Goal: Task Accomplishment & Management: Manage account settings

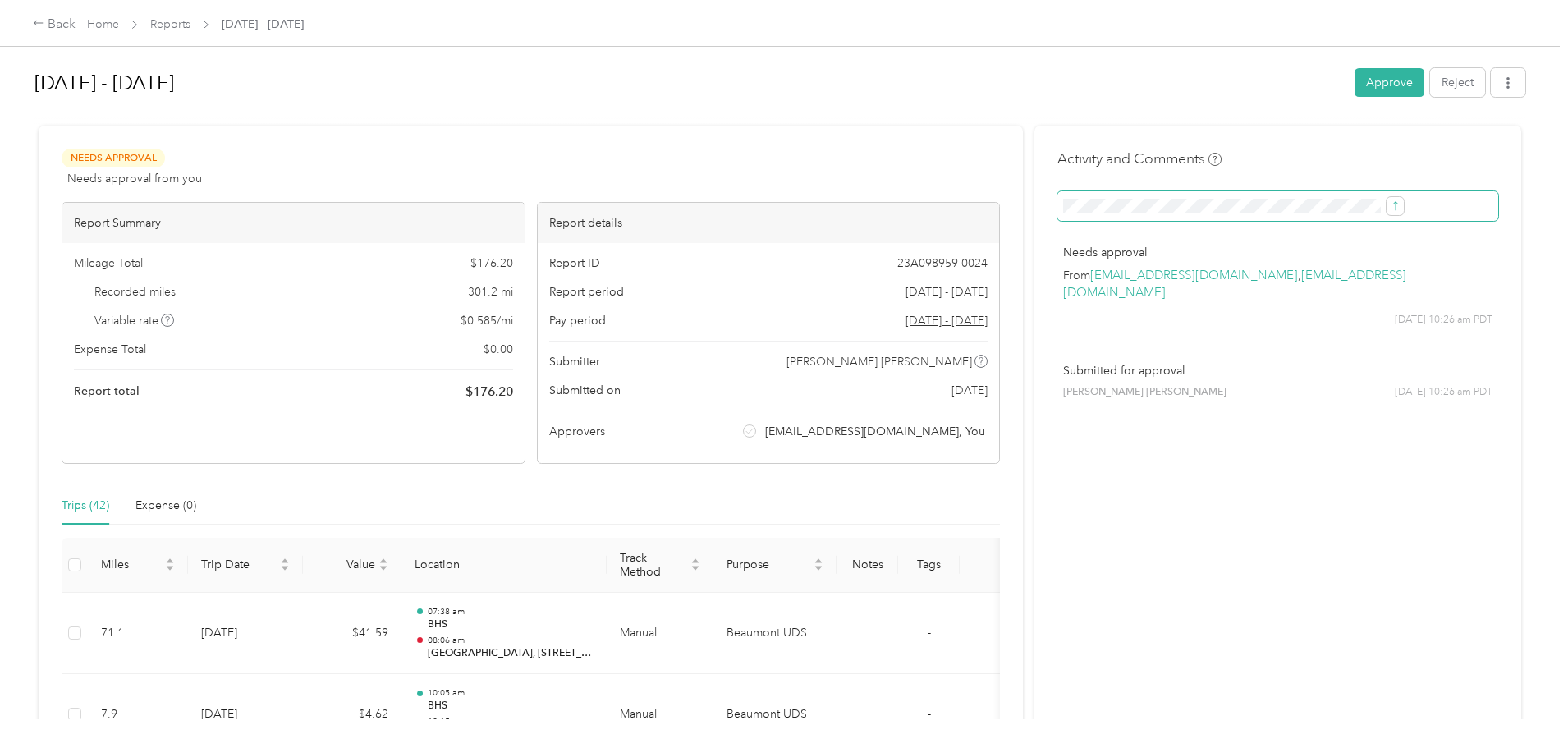
click at [1060, 196] on span at bounding box center [1278, 206] width 441 height 29
click at [1136, 213] on span at bounding box center [1278, 206] width 441 height 29
click at [1387, 202] on button "submit" at bounding box center [1395, 206] width 17 height 18
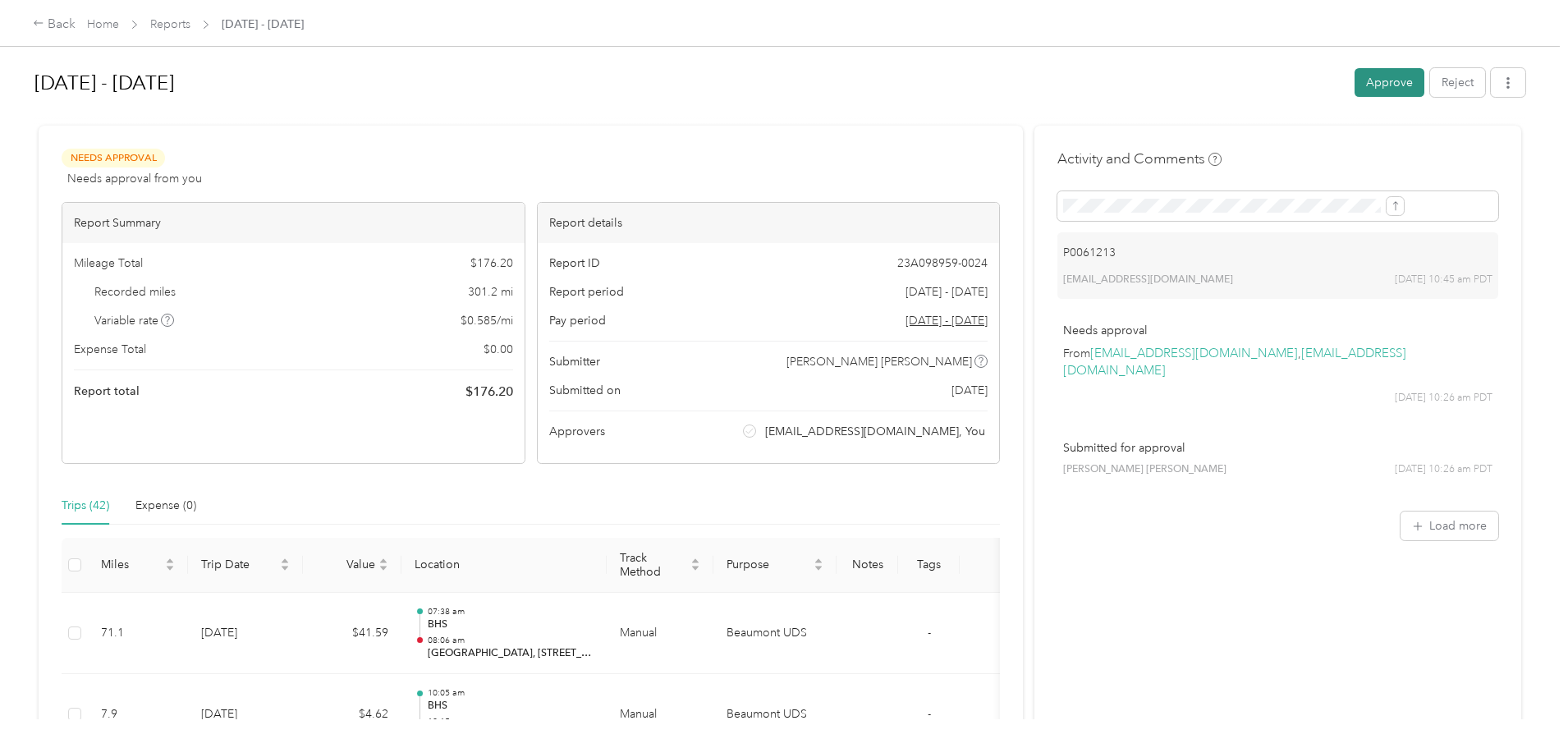
click at [1354, 81] on button "Approve" at bounding box center [1389, 82] width 70 height 28
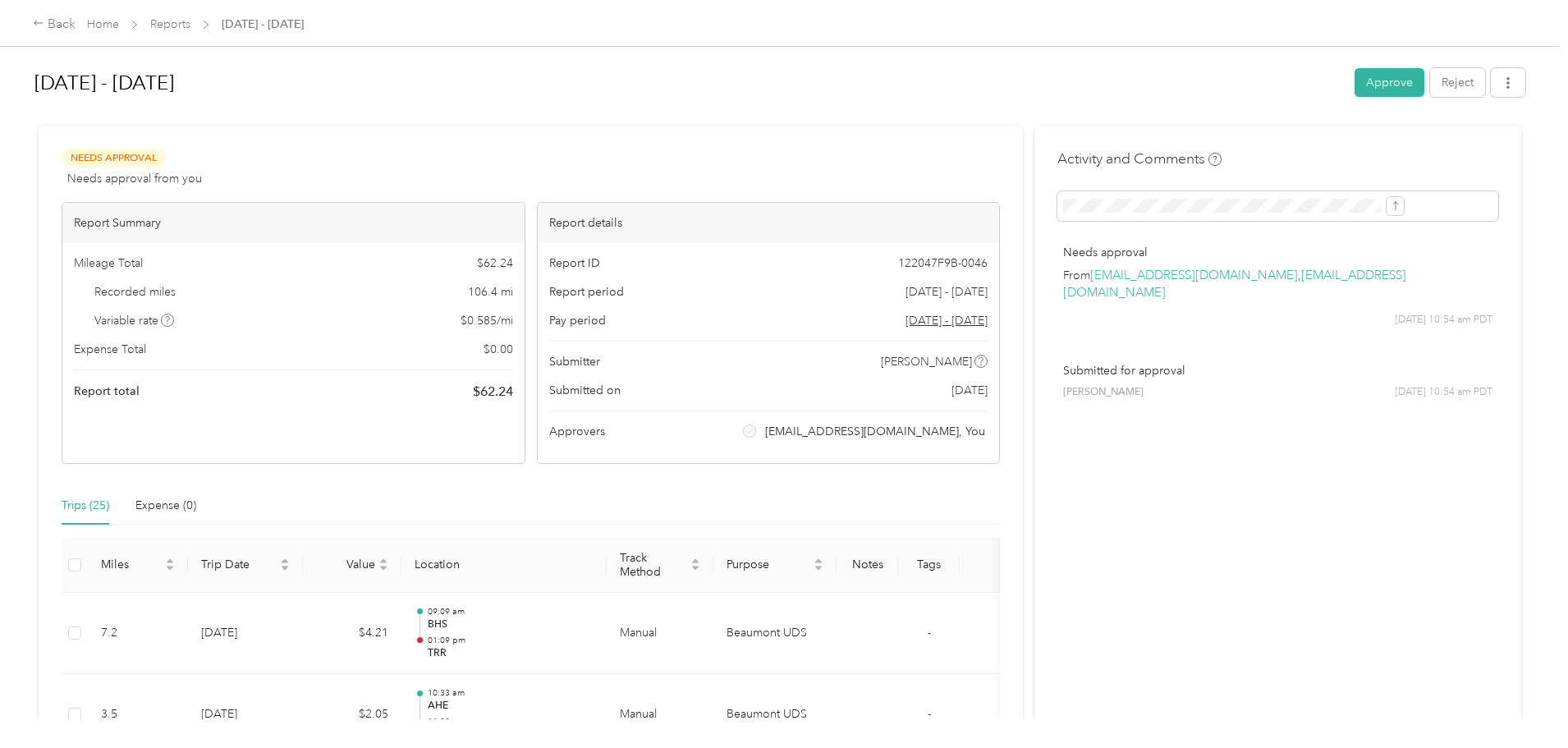
click at [1132, 182] on div "Activity and Comments Needs approval From [EMAIL_ADDRESS][DOMAIN_NAME] , [EMAIL…" at bounding box center [1278, 285] width 441 height 274
click at [1389, 205] on icon "submit" at bounding box center [1395, 205] width 11 height 11
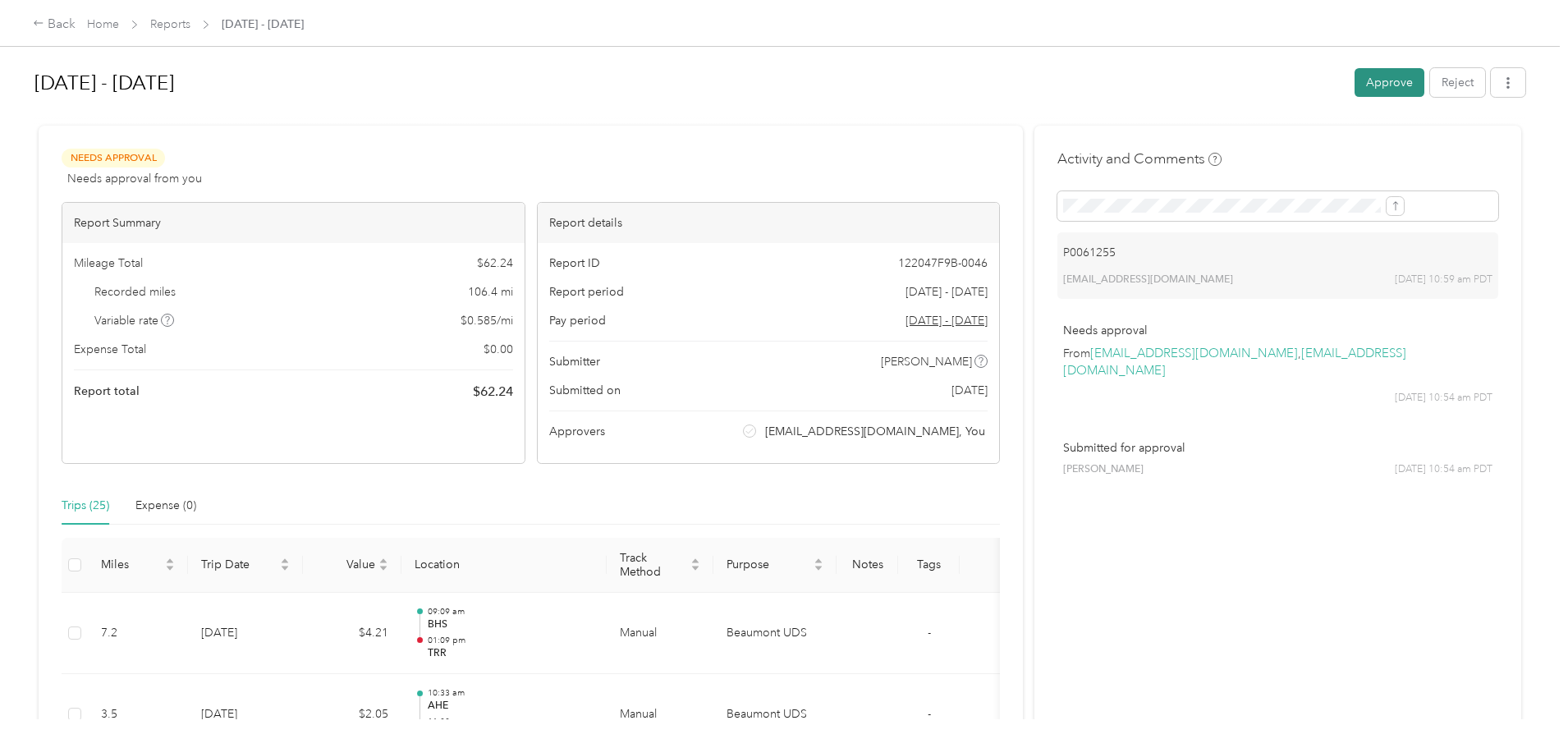
click at [1354, 81] on button "Approve" at bounding box center [1389, 82] width 70 height 28
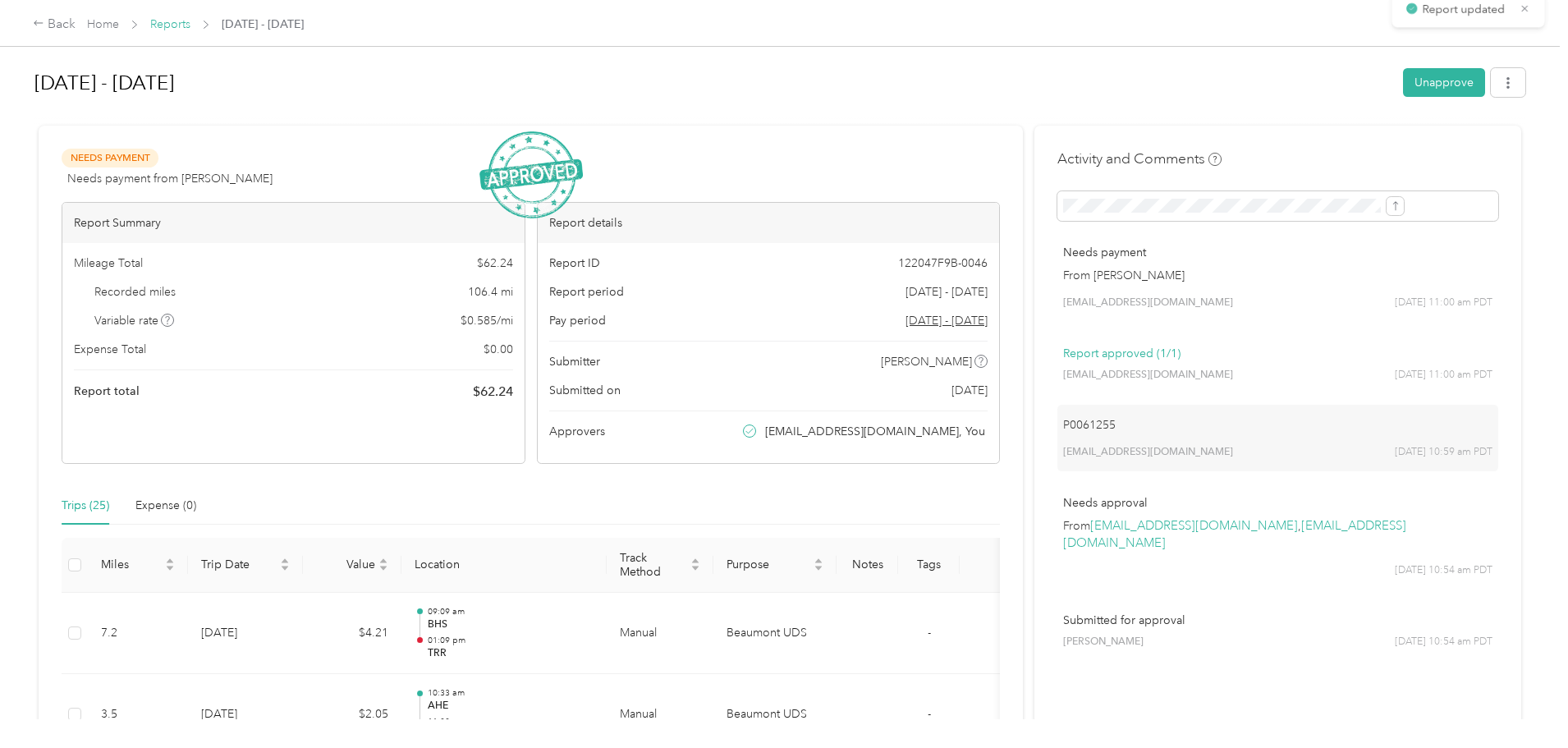
click at [191, 22] on link "Reports" at bounding box center [170, 24] width 40 height 14
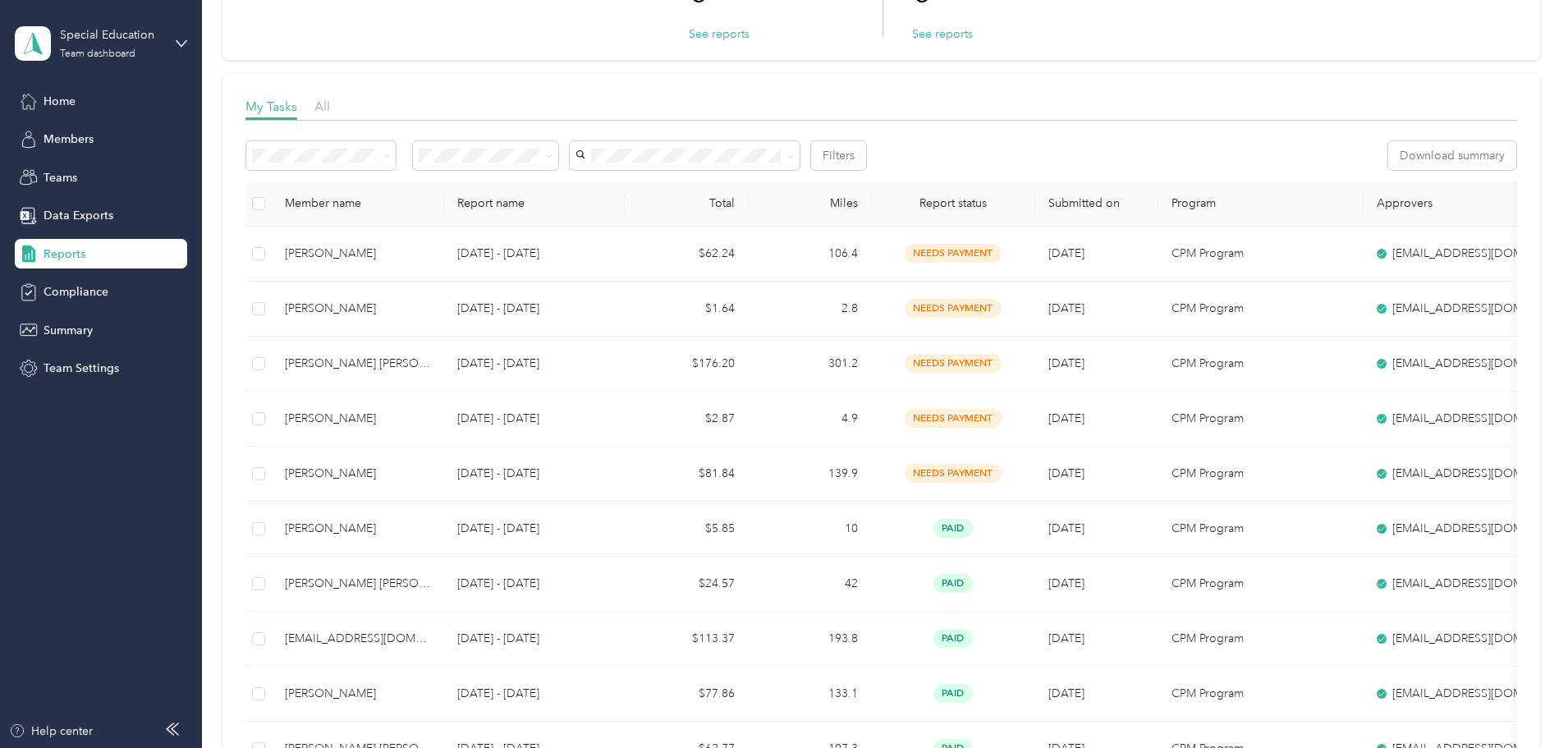
scroll to position [246, 0]
